Goal: Find specific page/section: Find specific page/section

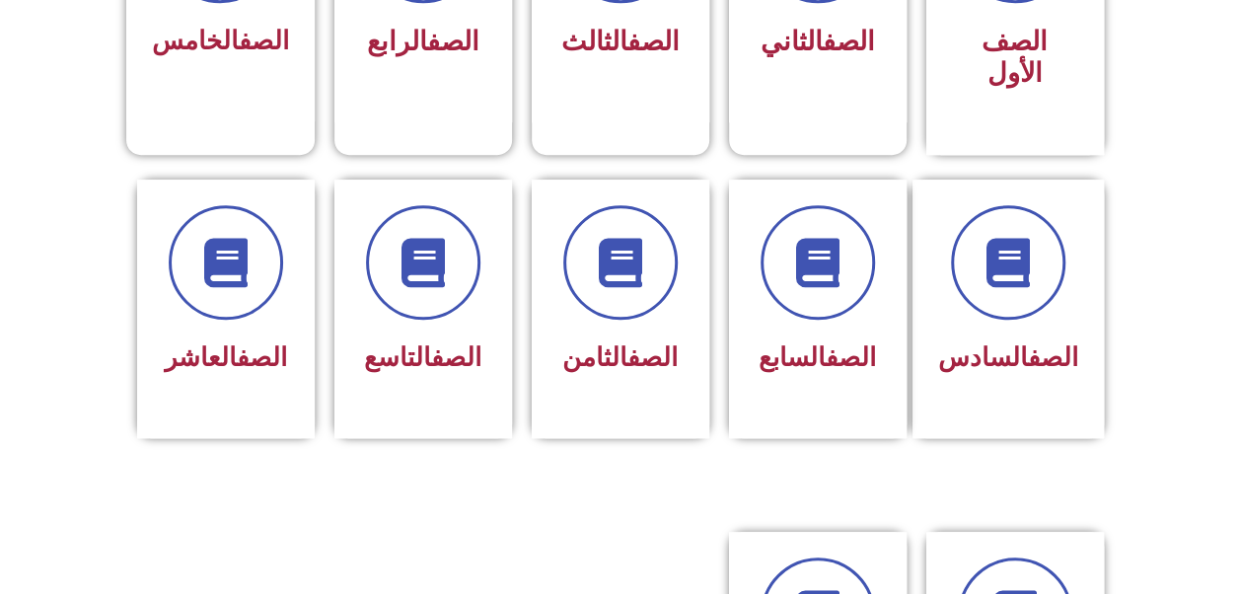
scroll to position [987, 0]
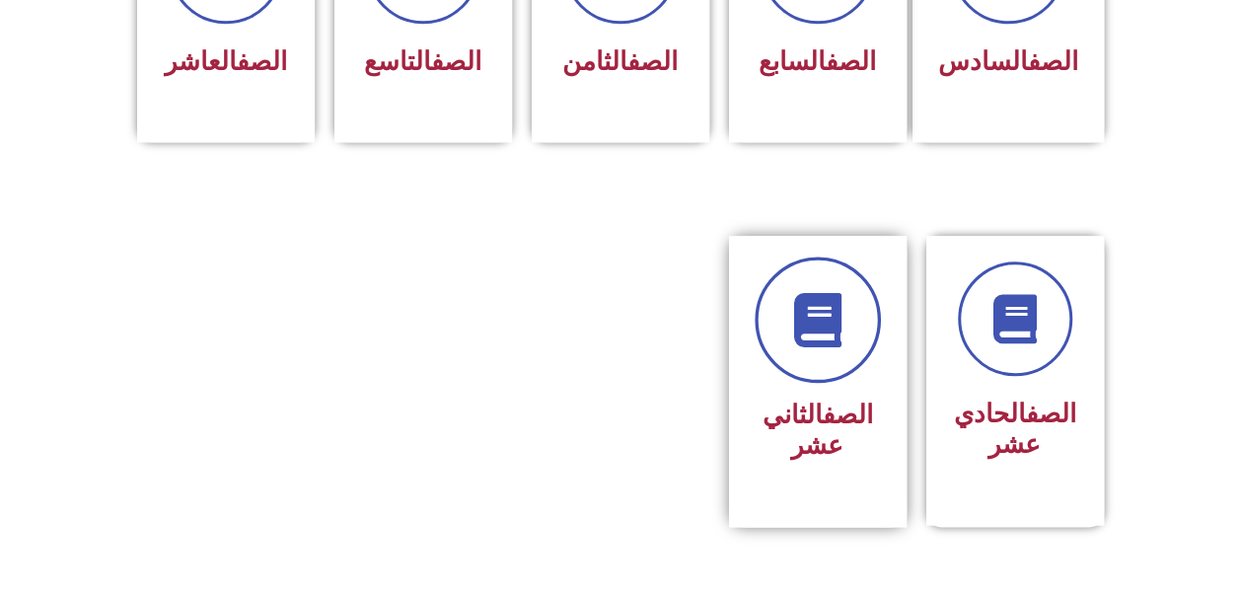
click at [790, 306] on icon at bounding box center [817, 320] width 54 height 54
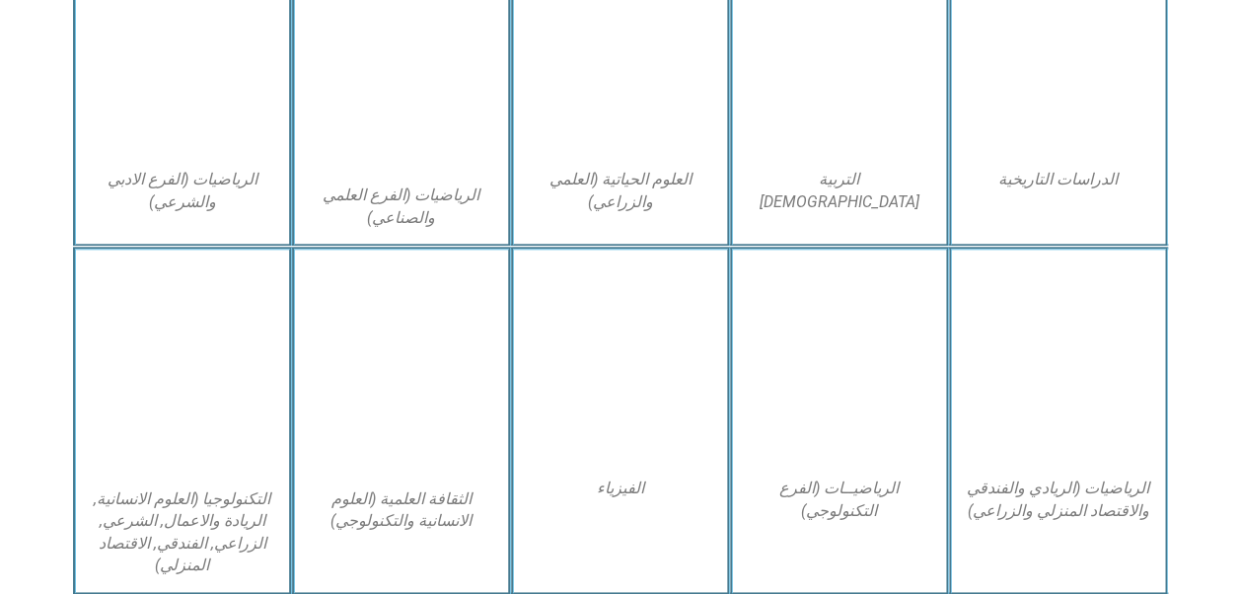
scroll to position [987, 0]
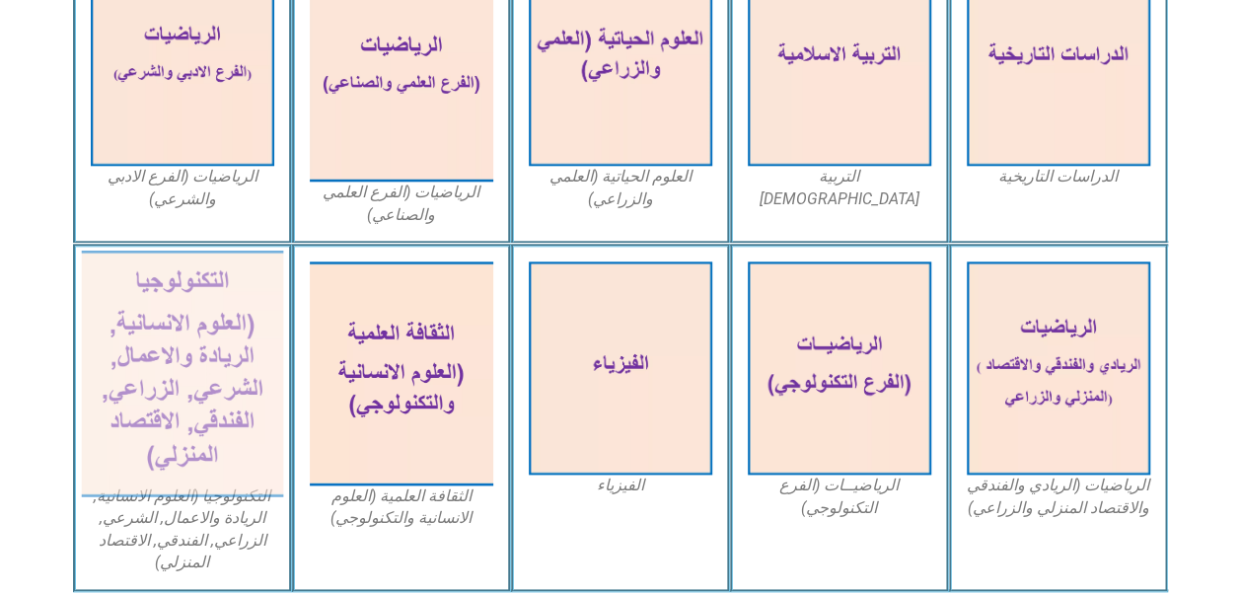
click at [197, 369] on img at bounding box center [182, 374] width 202 height 247
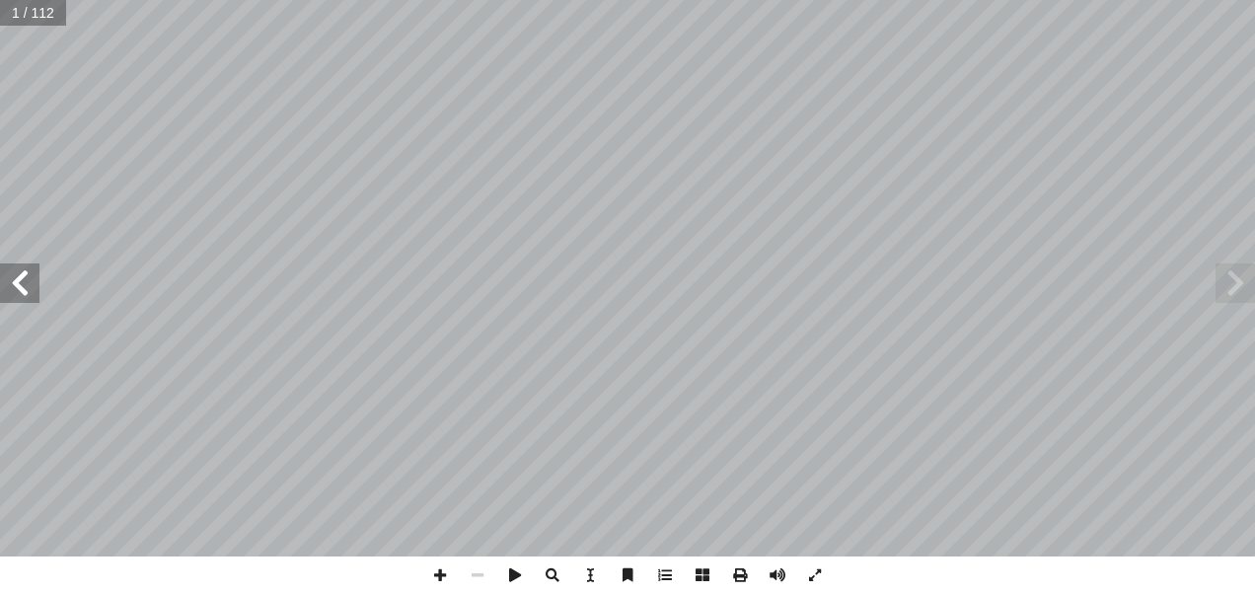
click at [1233, 295] on span at bounding box center [1234, 282] width 39 height 39
click at [1237, 282] on span at bounding box center [1234, 282] width 39 height 39
click at [36, 287] on span at bounding box center [19, 282] width 39 height 39
click at [19, 282] on span at bounding box center [19, 282] width 39 height 39
click at [30, 291] on span at bounding box center [19, 282] width 39 height 39
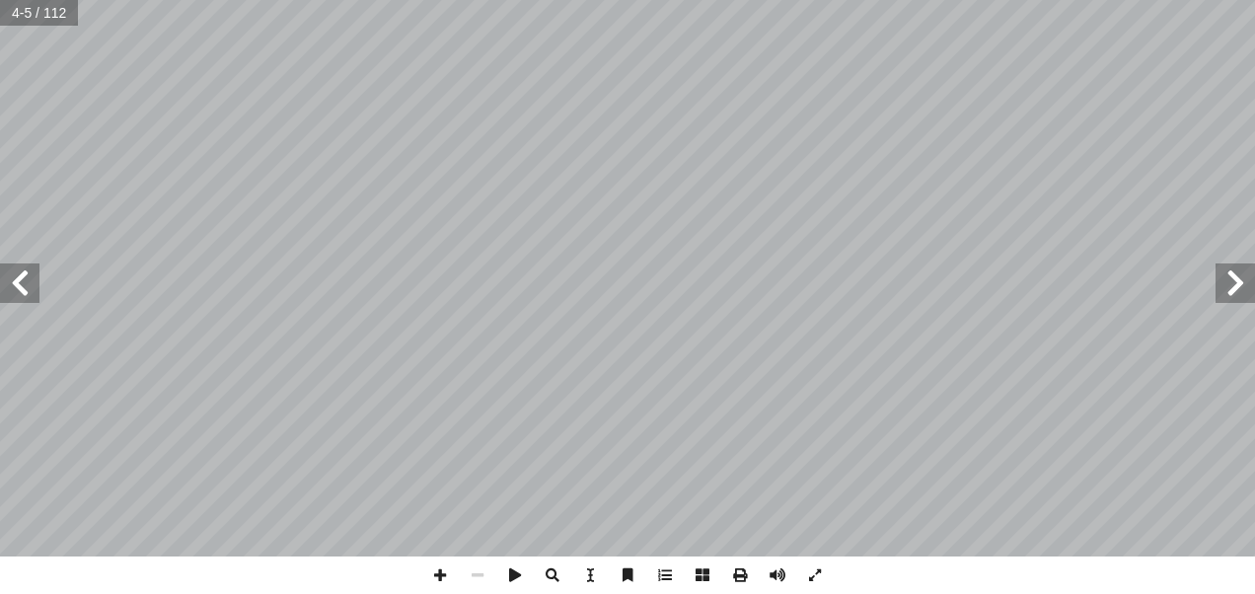
click at [27, 292] on span at bounding box center [19, 282] width 39 height 39
click at [27, 294] on span at bounding box center [19, 282] width 39 height 39
click at [442, 568] on span at bounding box center [439, 574] width 37 height 37
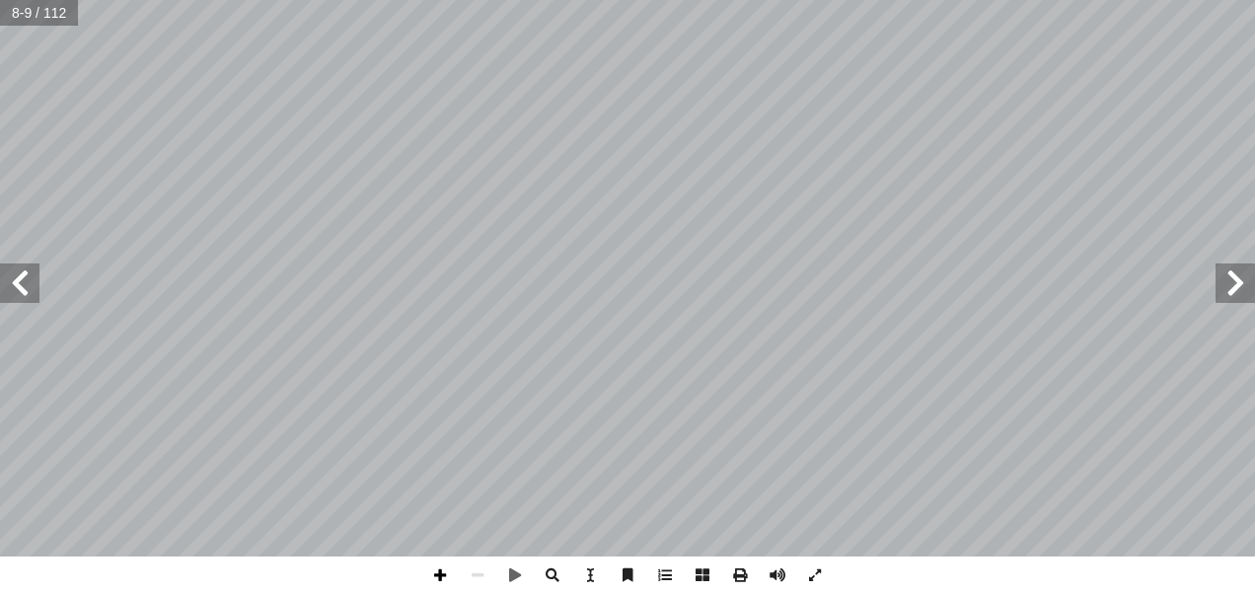
click at [442, 568] on span at bounding box center [439, 574] width 37 height 37
click at [16, 287] on span at bounding box center [19, 282] width 39 height 39
click at [30, 294] on span at bounding box center [19, 282] width 39 height 39
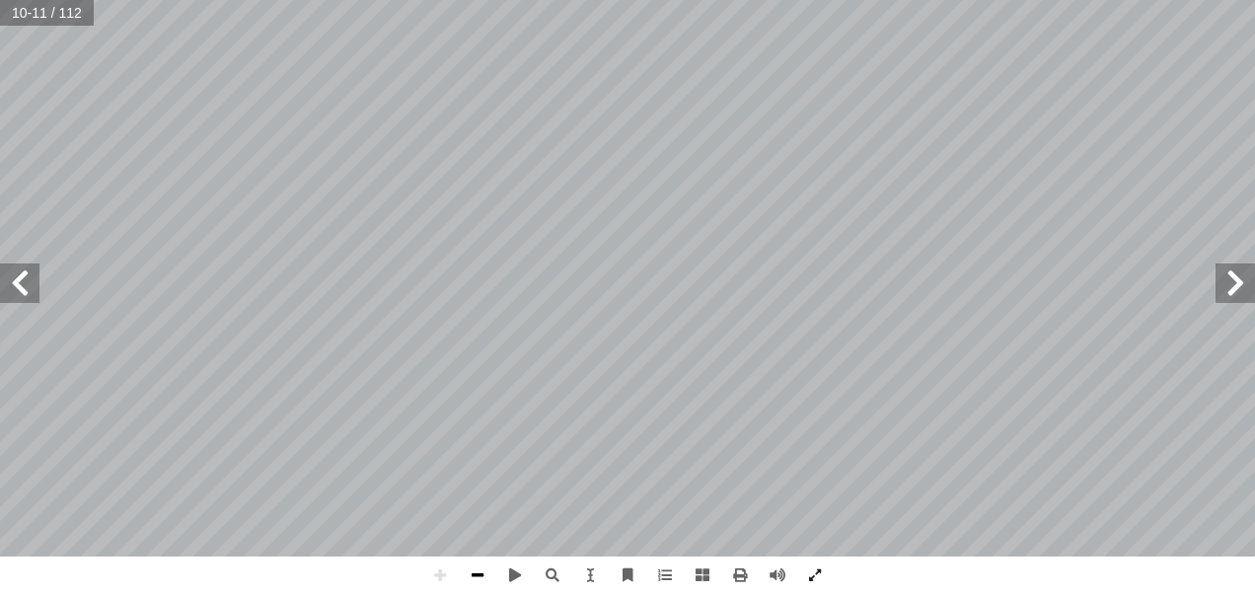
click at [481, 580] on span at bounding box center [477, 574] width 37 height 37
click at [479, 572] on span at bounding box center [477, 574] width 37 height 37
click at [438, 576] on span at bounding box center [439, 574] width 37 height 37
click at [478, 578] on span at bounding box center [477, 574] width 37 height 37
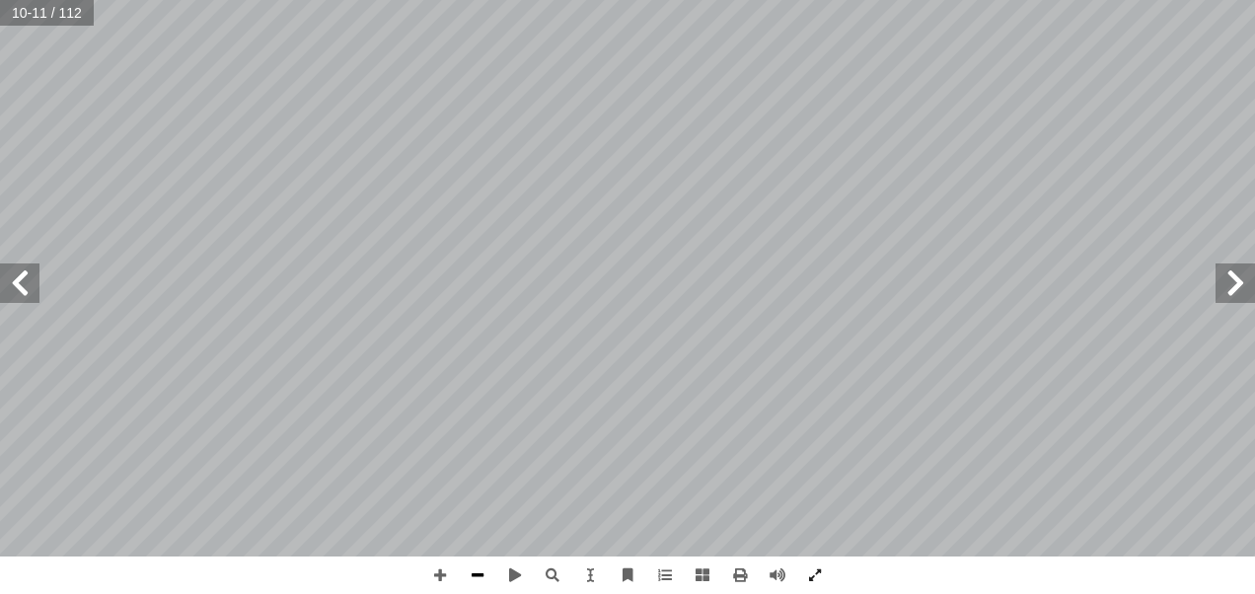
click at [478, 578] on span at bounding box center [477, 574] width 37 height 37
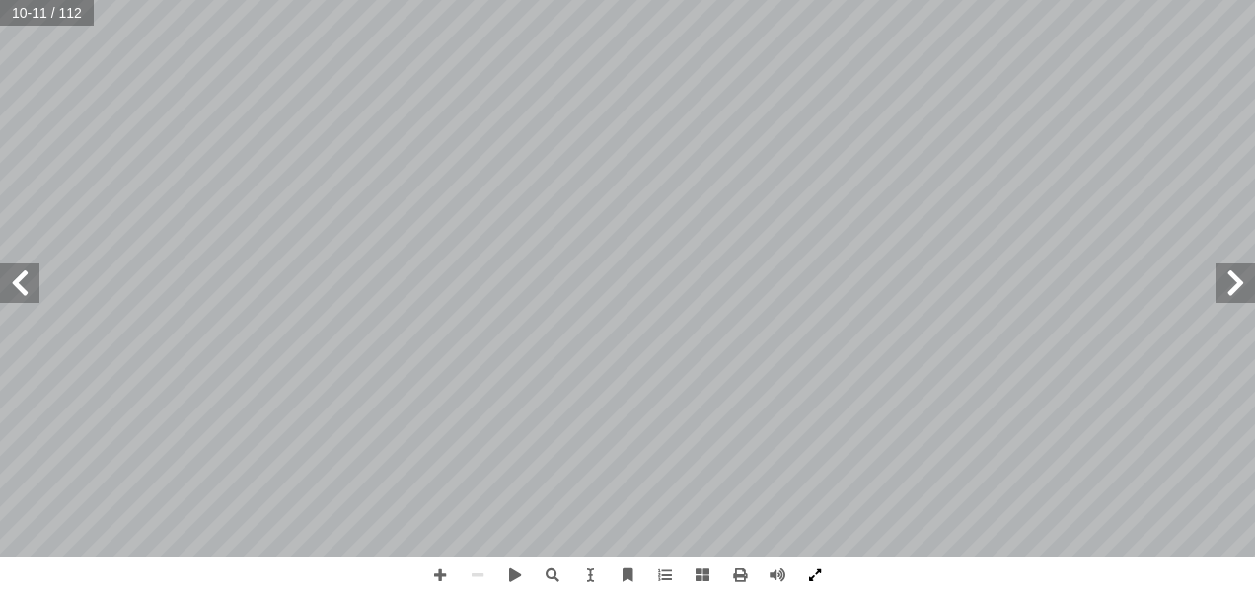
click at [811, 576] on span at bounding box center [814, 574] width 37 height 37
click at [817, 593] on span at bounding box center [814, 574] width 37 height 37
click at [1228, 274] on span at bounding box center [1234, 282] width 39 height 39
click at [436, 576] on span at bounding box center [439, 574] width 37 height 37
click at [811, 564] on span at bounding box center [814, 574] width 37 height 37
